Goal: Task Accomplishment & Management: Manage account settings

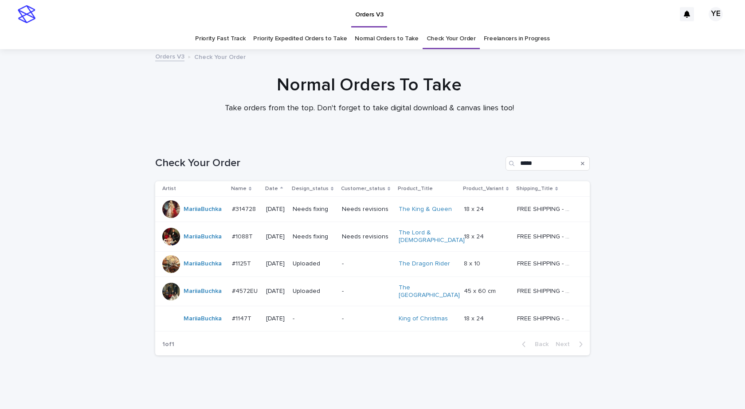
click at [220, 317] on div "MariiaBuchka" at bounding box center [193, 319] width 63 height 18
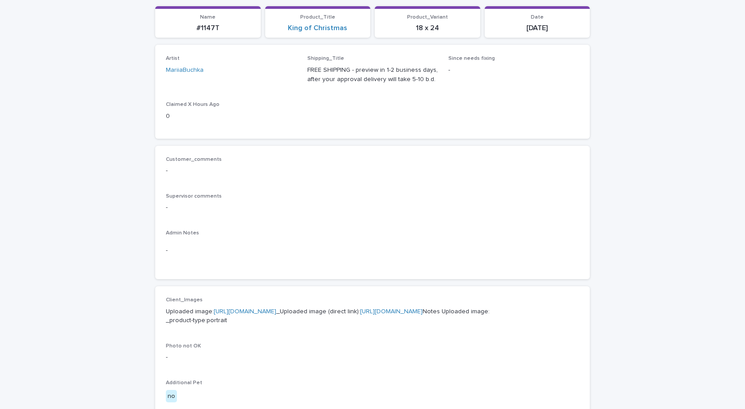
scroll to position [266, 0]
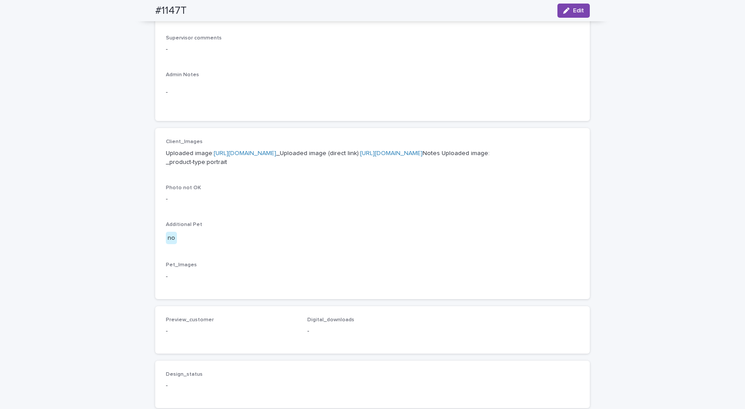
click at [284, 149] on p "Uploaded image: https://cdn.shopify.com-uploadkit.app/s/files/1/0033/4807/0511/…" at bounding box center [372, 158] width 413 height 19
click at [276, 152] on link "https://cdn.shopify.com-uploadkit.app/s/files/1/0033/4807/0511/files/download.h…" at bounding box center [245, 153] width 63 height 6
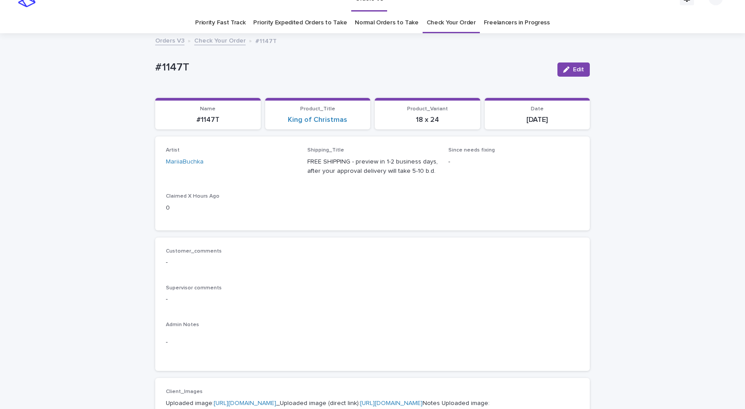
scroll to position [0, 0]
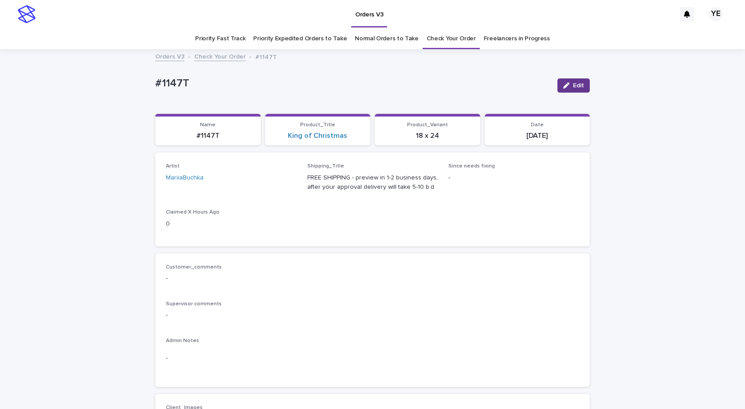
click at [569, 86] on div "button" at bounding box center [568, 85] width 10 height 6
click at [275, 183] on icon at bounding box center [279, 182] width 9 height 9
type input "*****"
click at [242, 203] on div "YehorovDmytro" at bounding box center [228, 200] width 130 height 16
click at [569, 84] on span "Save" at bounding box center [575, 85] width 15 height 6
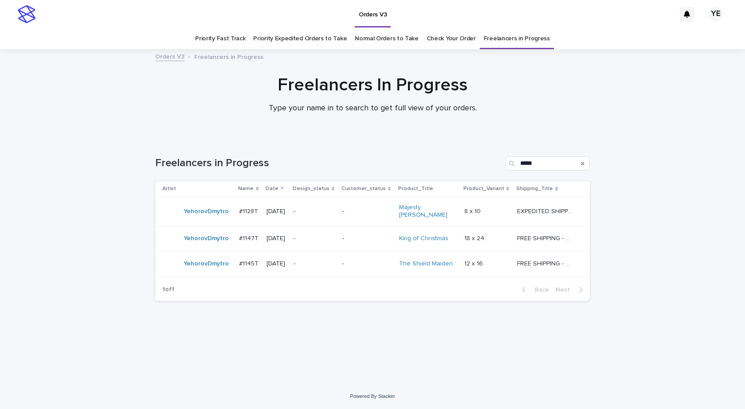
click at [205, 266] on div "YehorovDmytro" at bounding box center [206, 264] width 45 height 15
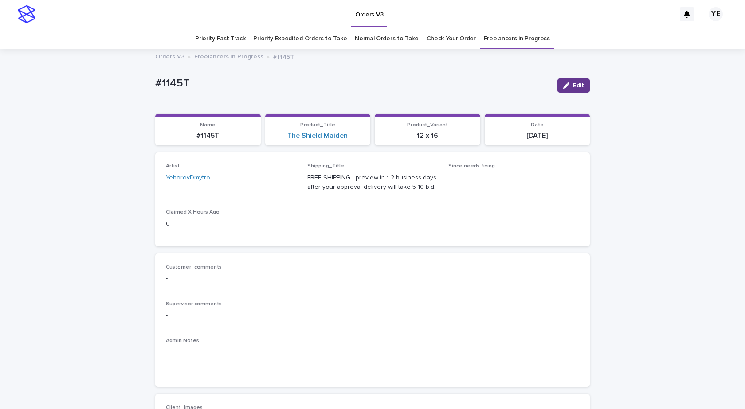
click at [574, 86] on span "Edit" at bounding box center [578, 85] width 11 height 6
click at [276, 180] on div at bounding box center [275, 182] width 16 height 9
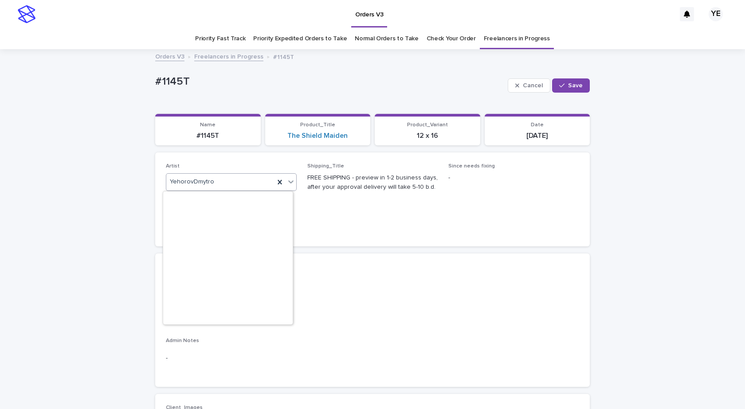
scroll to position [6721, 0]
click at [276, 180] on icon at bounding box center [279, 182] width 9 height 9
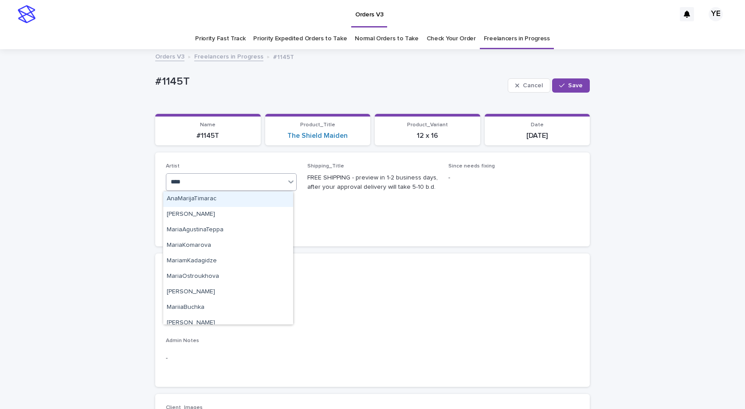
type input "*****"
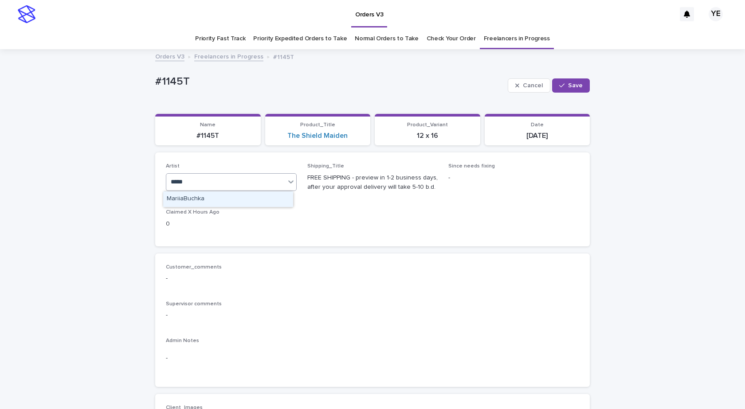
click at [239, 197] on div "MariiaBuchka" at bounding box center [228, 200] width 130 height 16
click at [562, 84] on div "button" at bounding box center [563, 85] width 9 height 6
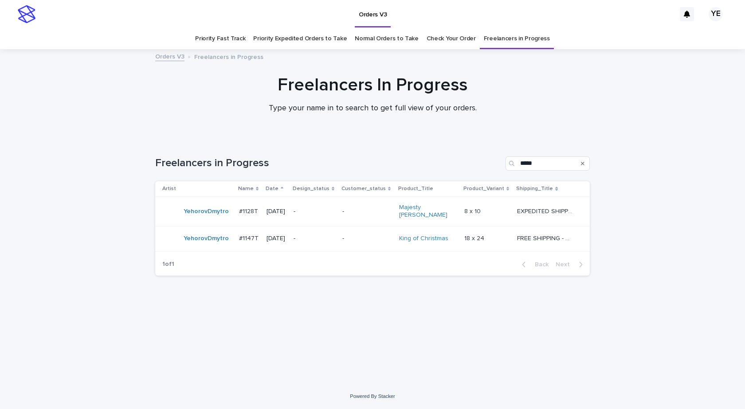
click at [684, 209] on div "Loading... Saving… Loading... Saving… Freelancers in Progress ***** Artist Name…" at bounding box center [372, 261] width 745 height 245
click at [205, 219] on td "YehorovDmytro" at bounding box center [195, 212] width 80 height 30
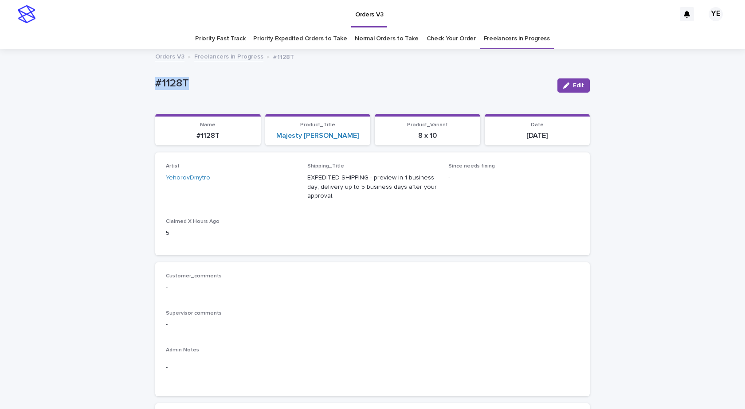
drag, startPoint x: 184, startPoint y: 86, endPoint x: 110, endPoint y: 86, distance: 74.1
copy p "#1128T"
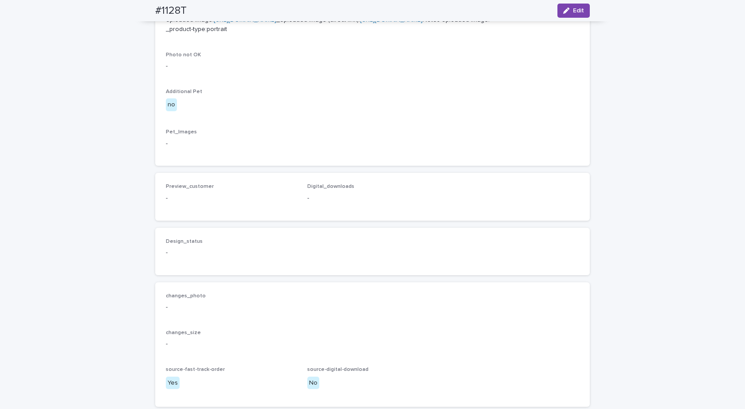
scroll to position [263, 0]
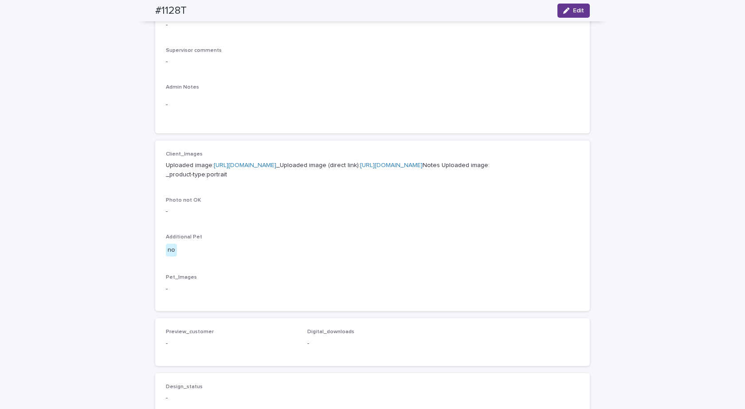
click at [575, 11] on span "Edit" at bounding box center [578, 11] width 11 height 6
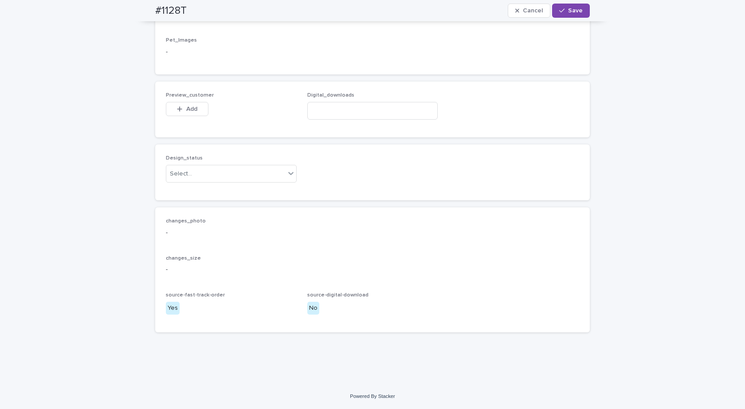
scroll to position [555, 0]
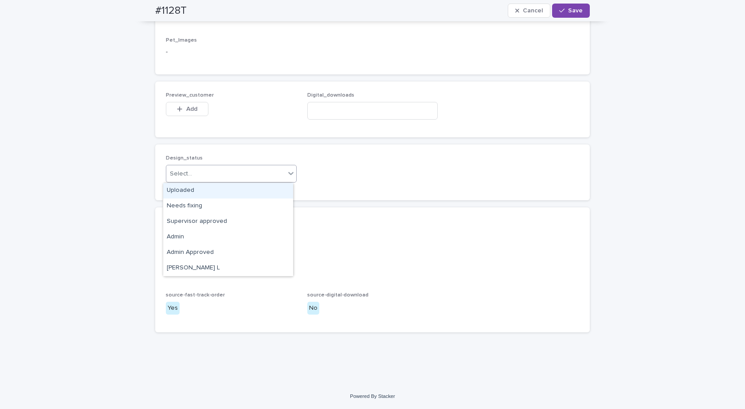
drag, startPoint x: 190, startPoint y: 177, endPoint x: 176, endPoint y: 187, distance: 17.1
click at [190, 177] on div "Select..." at bounding box center [225, 174] width 119 height 15
click at [173, 191] on div "Uploaded" at bounding box center [228, 191] width 130 height 16
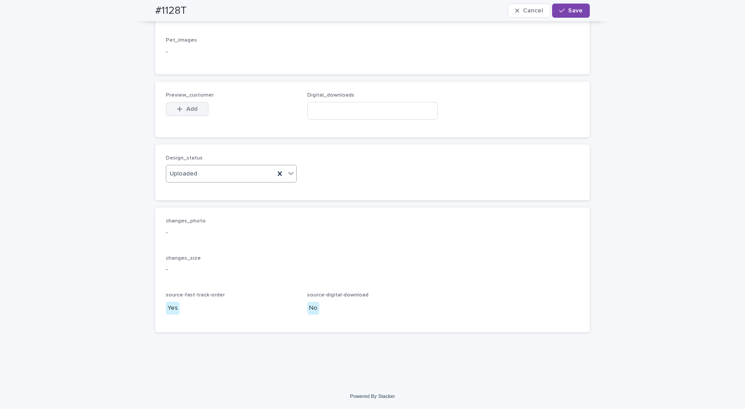
click at [181, 107] on div "button" at bounding box center [181, 109] width 9 height 6
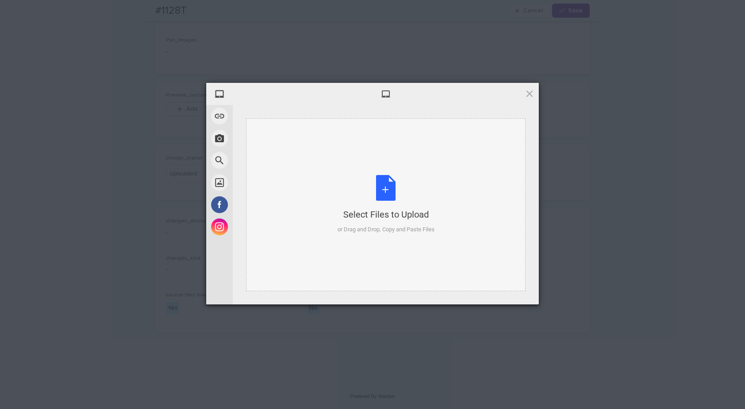
click at [386, 191] on div "Select Files to Upload or Drag and Drop, Copy and Paste Files" at bounding box center [385, 204] width 97 height 59
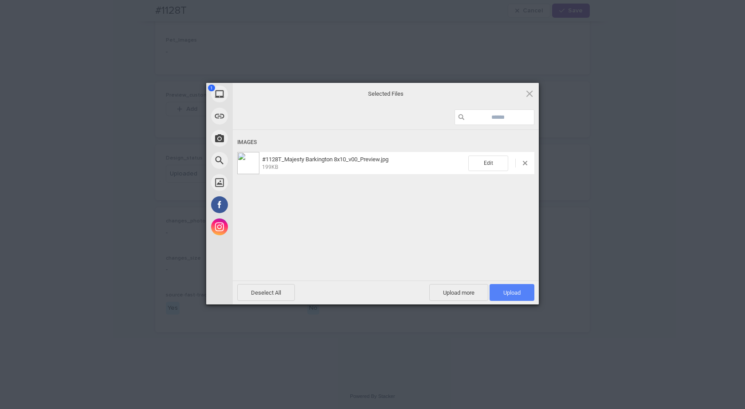
click at [518, 291] on span "Upload 1" at bounding box center [511, 293] width 17 height 7
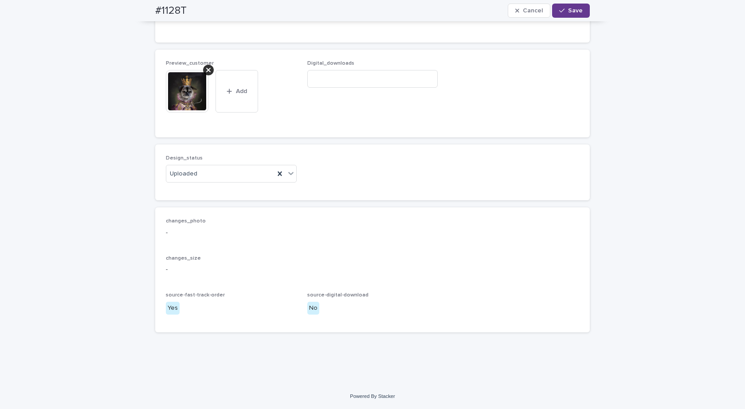
click at [563, 10] on div "button" at bounding box center [563, 11] width 9 height 6
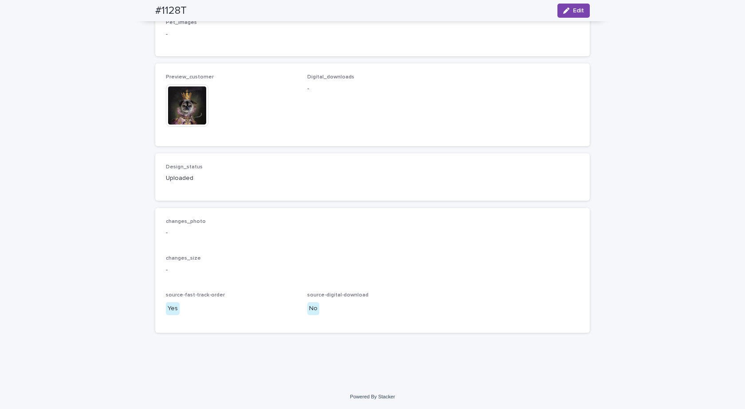
click at [182, 123] on img at bounding box center [187, 105] width 43 height 43
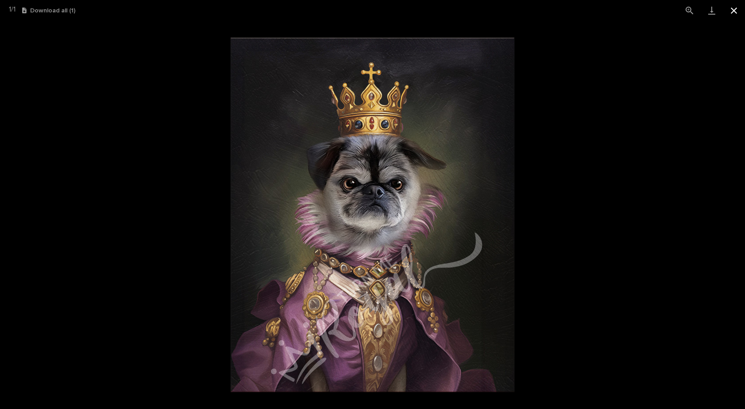
click at [729, 8] on button "Close gallery" at bounding box center [734, 10] width 22 height 21
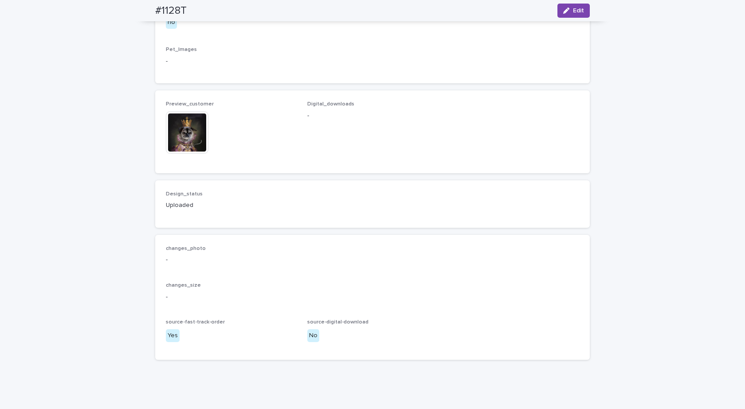
scroll to position [377, 0]
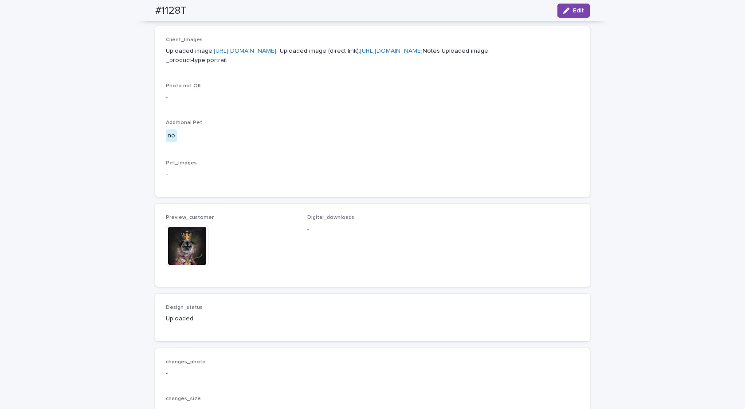
click at [264, 49] on link "https://cdn.shopify.com-uploadkit.app/s/files/1/0033/4807/0511/files/download.h…" at bounding box center [245, 51] width 63 height 6
click at [195, 267] on img at bounding box center [187, 246] width 43 height 43
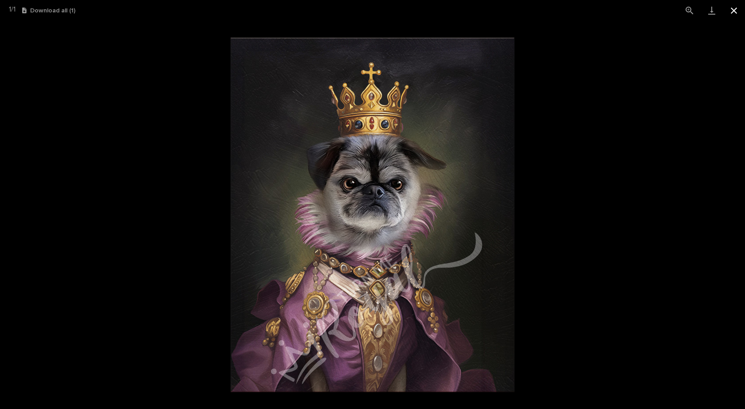
click at [729, 8] on button "Close gallery" at bounding box center [734, 10] width 22 height 21
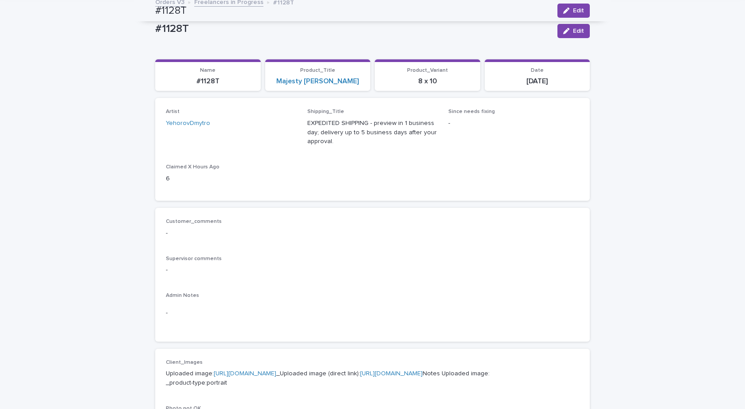
scroll to position [0, 0]
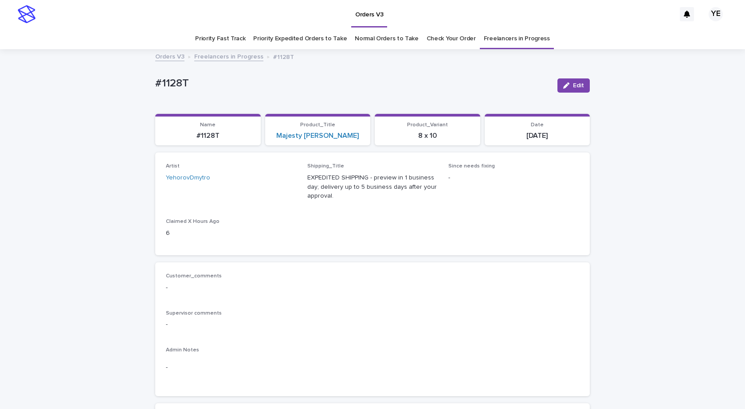
click at [224, 57] on link "Freelancers in Progress" at bounding box center [228, 56] width 69 height 10
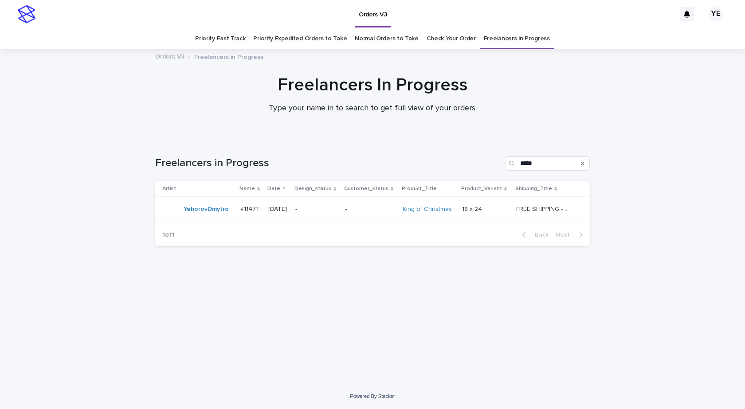
click at [208, 217] on div "YehorovDmytro" at bounding box center [197, 209] width 71 height 18
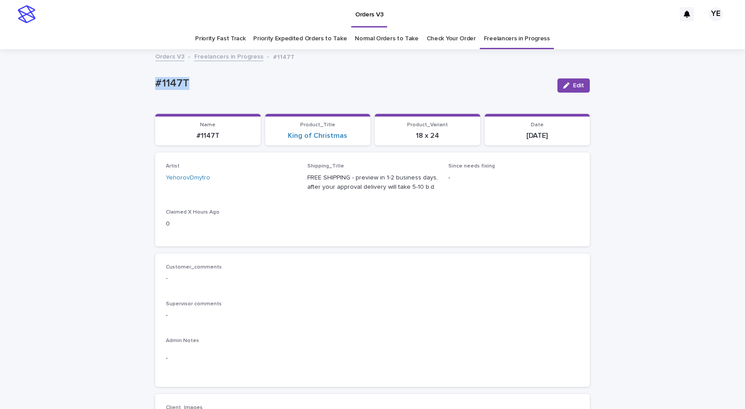
drag, startPoint x: 195, startPoint y: 85, endPoint x: 112, endPoint y: 82, distance: 83.0
click at [567, 86] on div "button" at bounding box center [568, 85] width 10 height 6
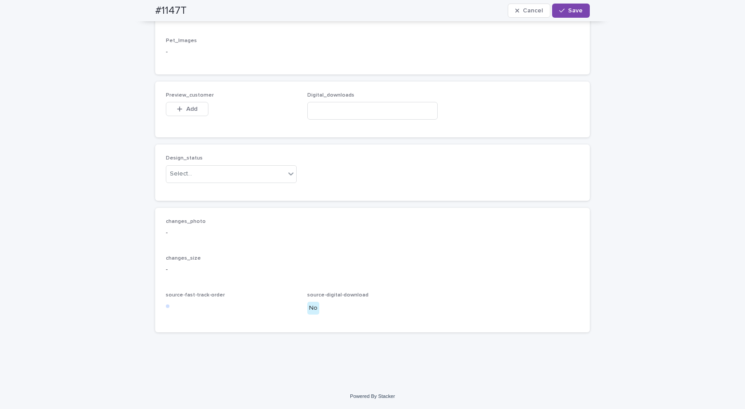
scroll to position [545, 0]
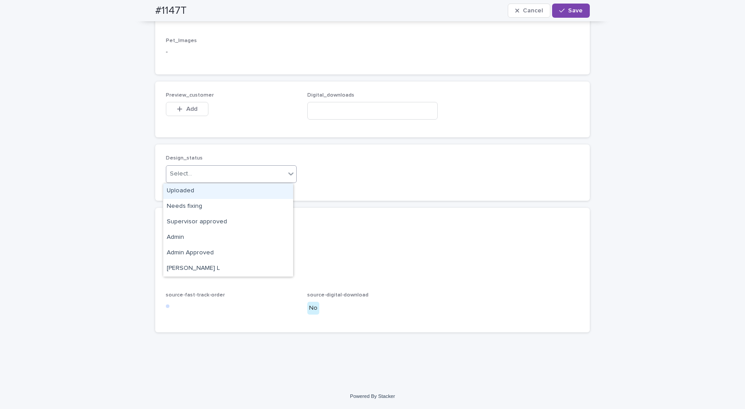
click at [201, 179] on div "Select..." at bounding box center [225, 174] width 119 height 15
click at [189, 194] on div "Uploaded" at bounding box center [228, 192] width 130 height 16
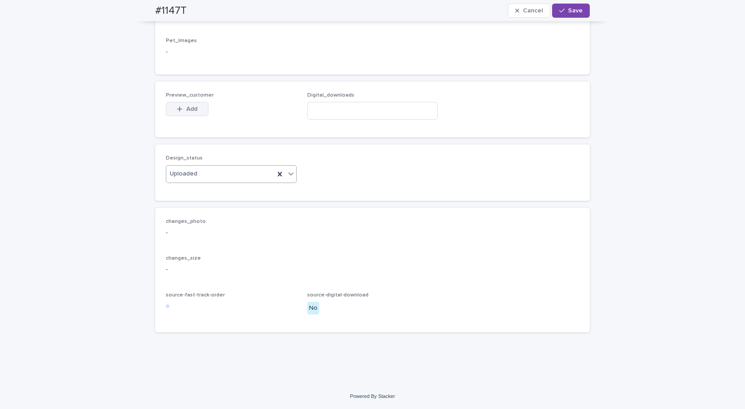
click at [193, 105] on button "Add" at bounding box center [187, 109] width 43 height 14
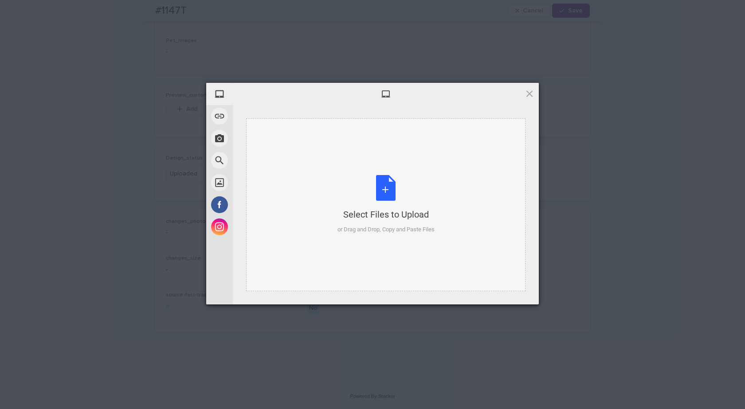
click at [390, 173] on div "Select Files to Upload or Drag and Drop, Copy and Paste Files" at bounding box center [385, 204] width 279 height 173
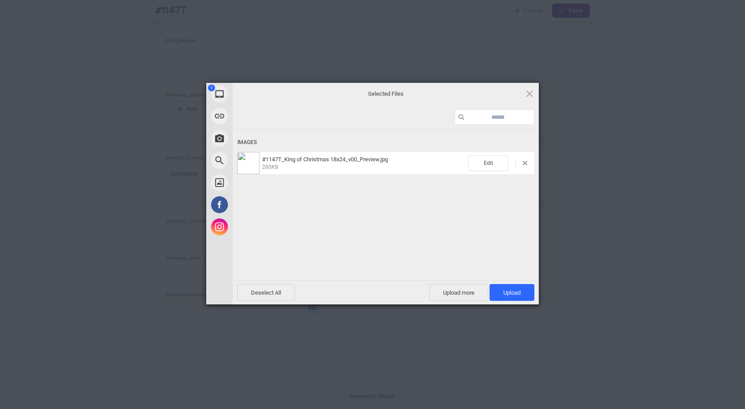
click at [502, 282] on div "Deselect All Upload more Upload 1" at bounding box center [386, 293] width 306 height 24
click at [503, 286] on span "Upload 1" at bounding box center [512, 292] width 45 height 17
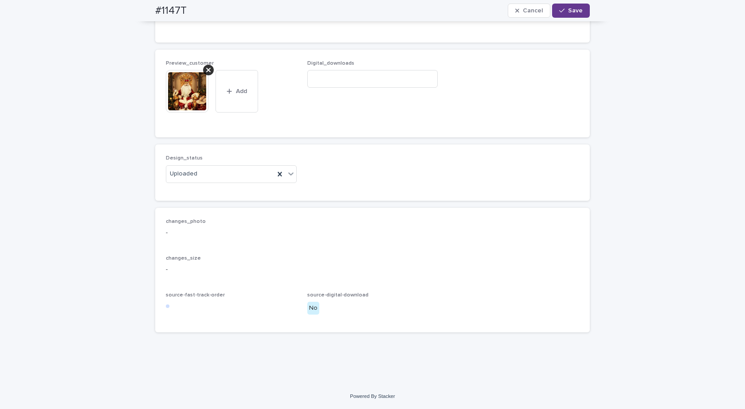
click at [565, 14] on button "Save" at bounding box center [571, 11] width 38 height 14
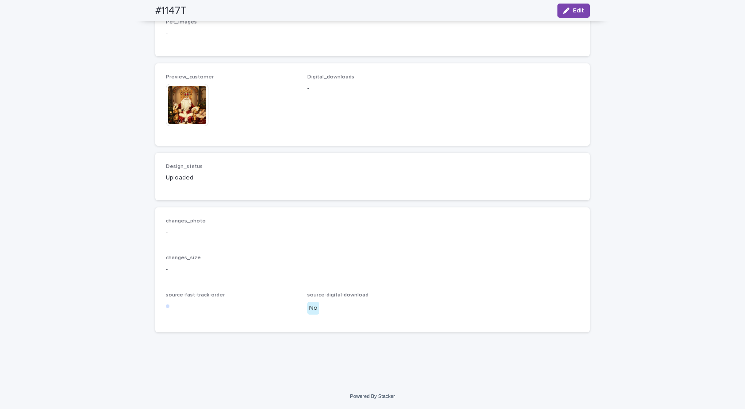
click at [181, 121] on img at bounding box center [187, 105] width 43 height 43
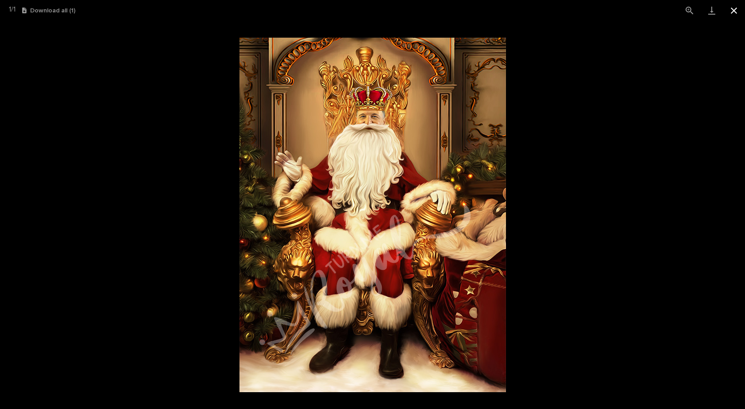
click at [732, 9] on button "Close gallery" at bounding box center [734, 10] width 22 height 21
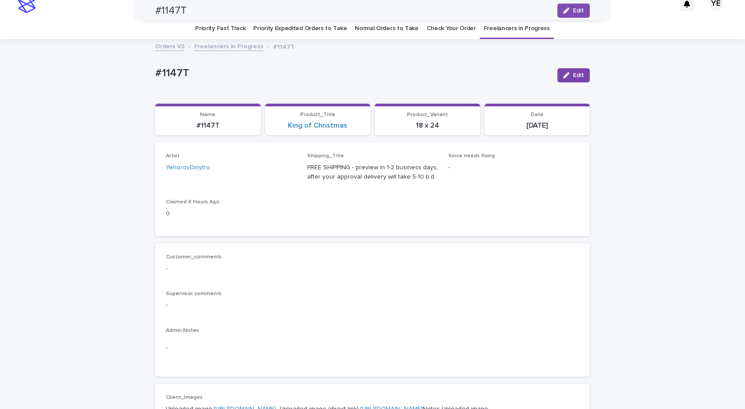
scroll to position [0, 0]
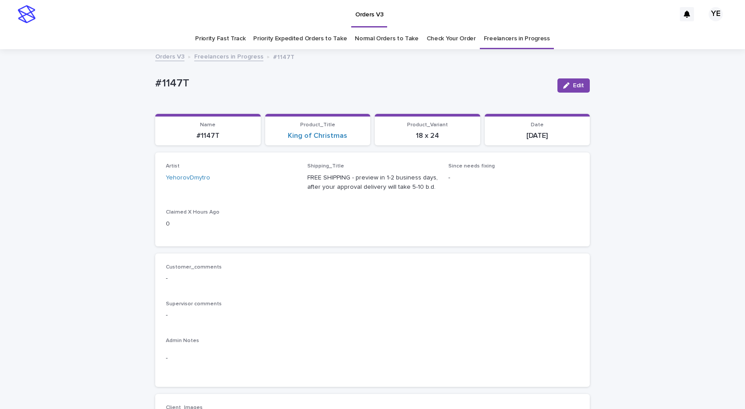
click at [221, 58] on link "Freelancers in Progress" at bounding box center [228, 56] width 69 height 10
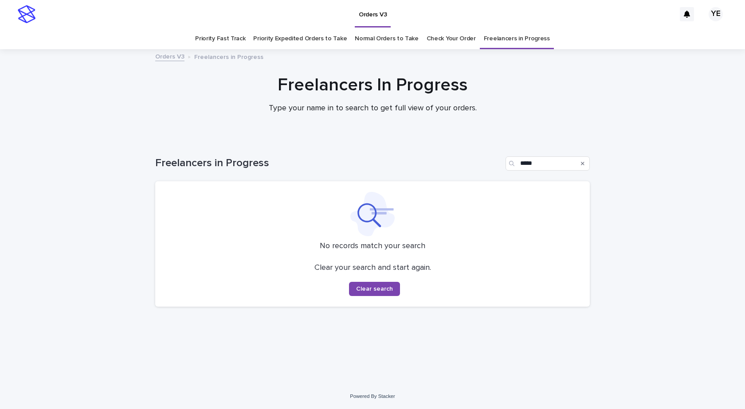
click at [111, 112] on div "Freelancers In Progress Type your name in to search to get full view of your or…" at bounding box center [372, 97] width 745 height 47
